Goal: Task Accomplishment & Management: Use online tool/utility

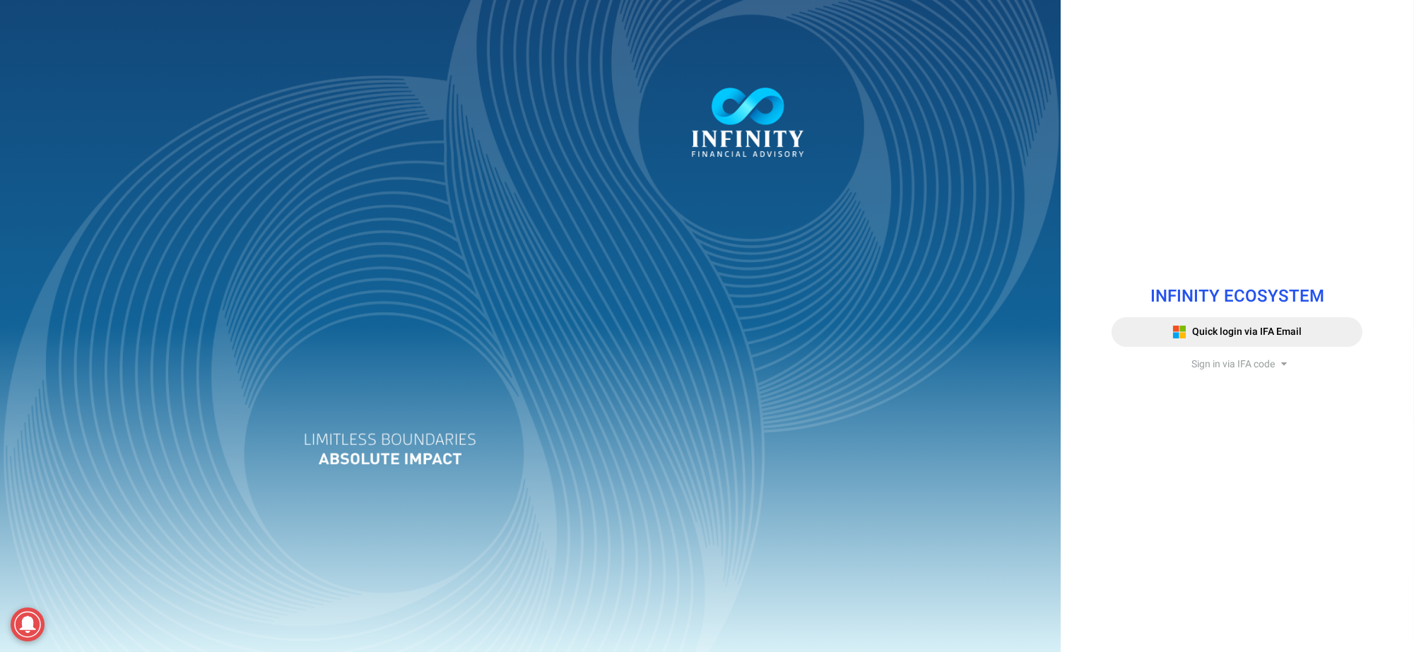
click at [1194, 363] on span "Sign in via IFA code" at bounding box center [1233, 364] width 83 height 15
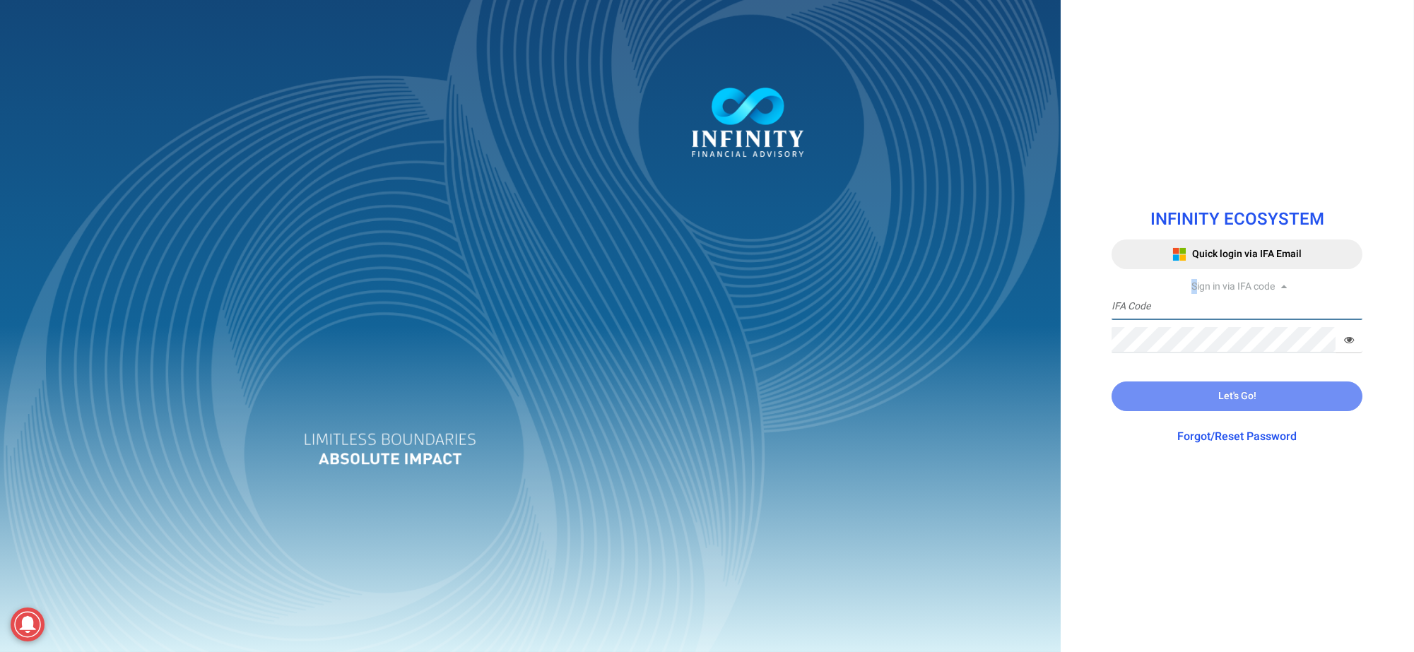
type input "IFA0052"
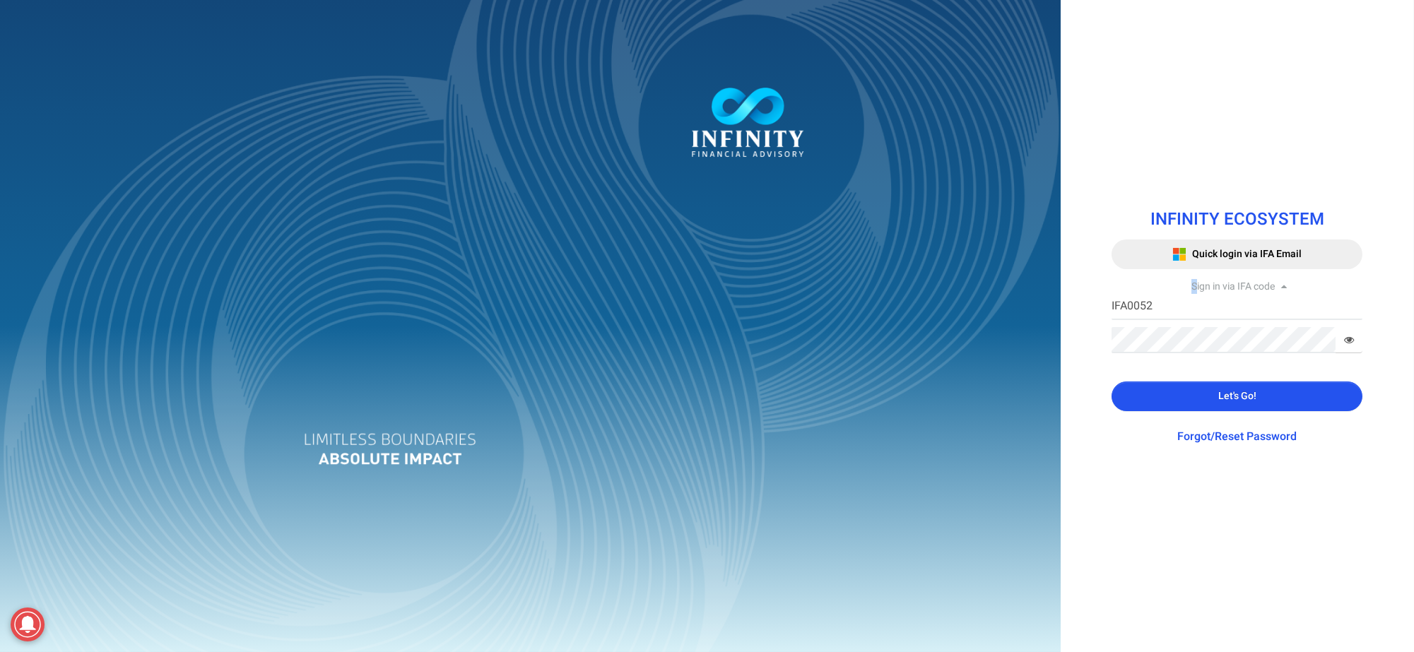
click at [1205, 398] on button "Let's Go!" at bounding box center [1237, 397] width 251 height 30
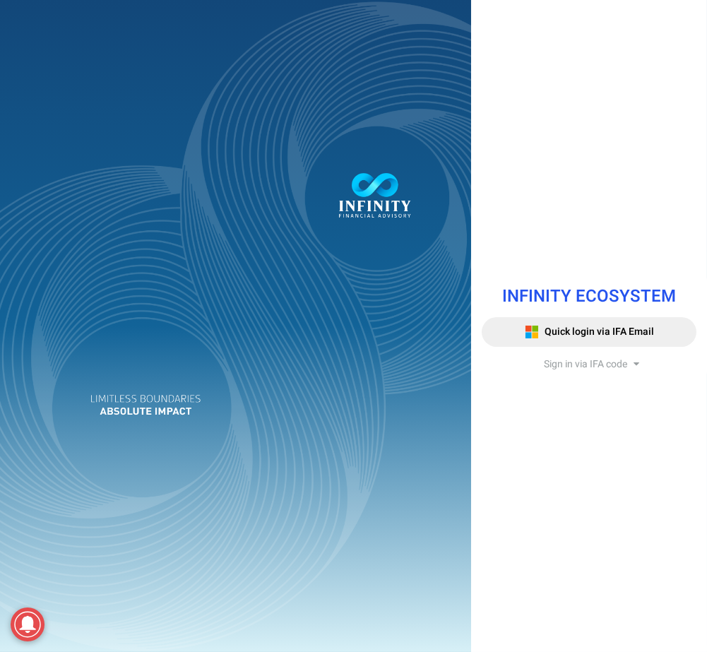
click at [588, 363] on span "Sign in via IFA code" at bounding box center [585, 364] width 83 height 15
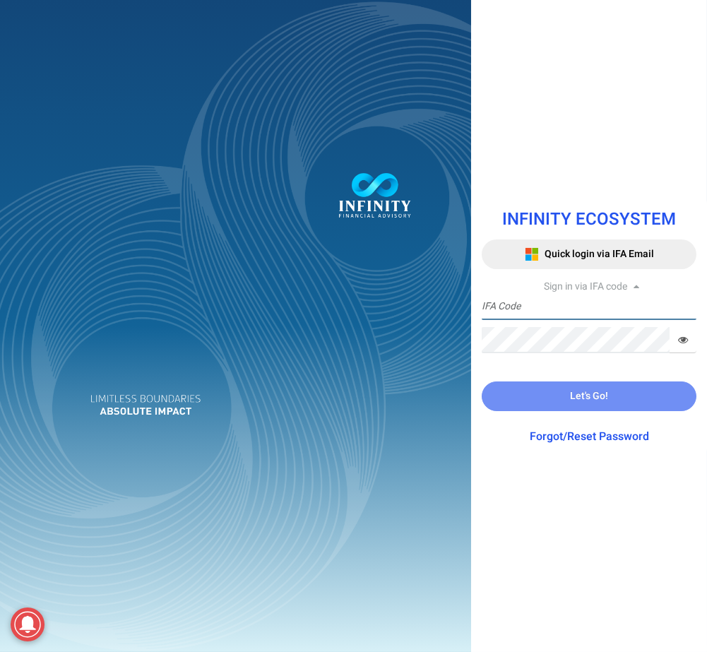
type input "IFA0052"
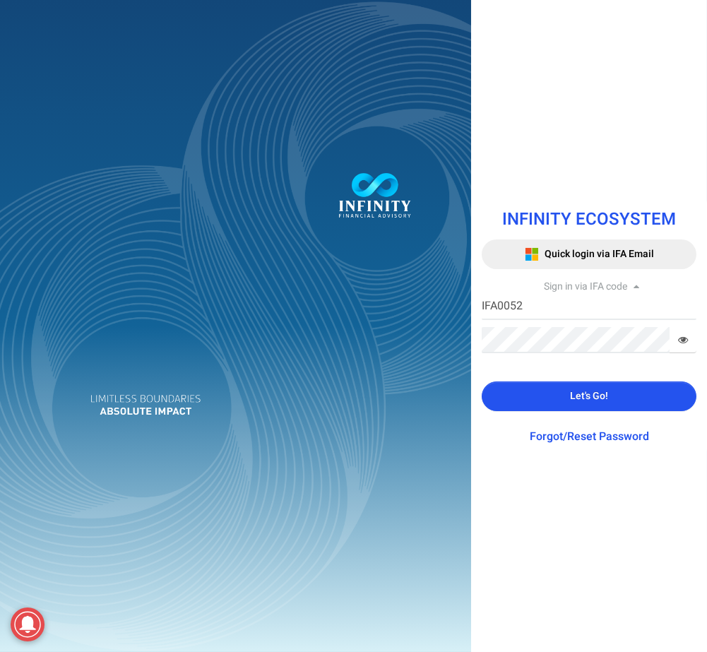
click at [576, 394] on span "Let's Go!" at bounding box center [589, 396] width 38 height 15
